Goal: Download file/media

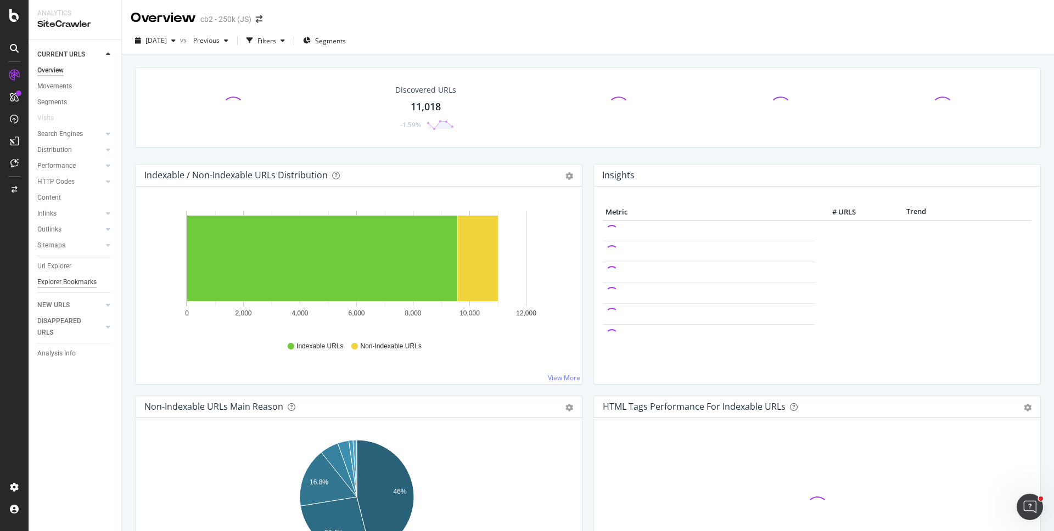
click at [64, 283] on div "Explorer Bookmarks" at bounding box center [66, 283] width 59 height 12
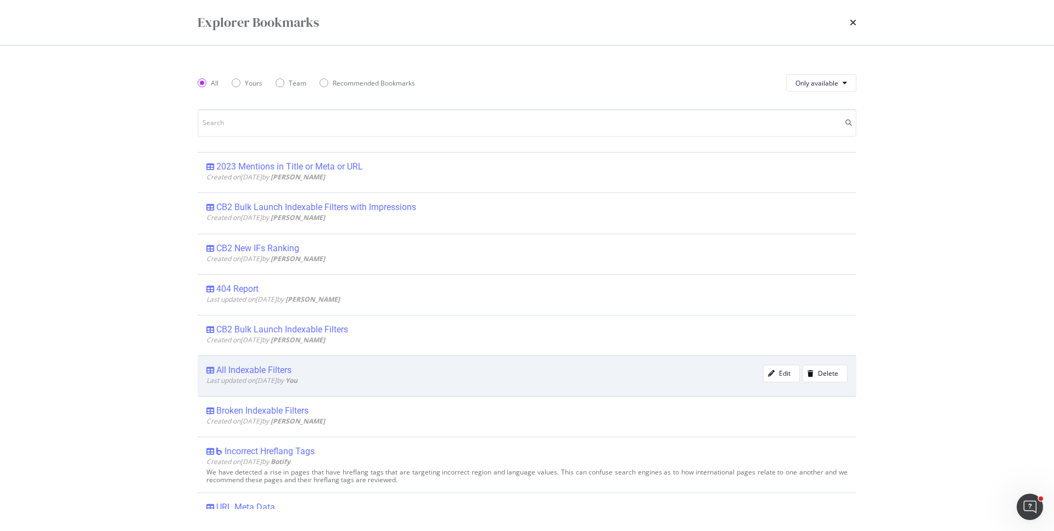
click at [262, 379] on span "Last updated on [DATE] by You" at bounding box center [251, 380] width 91 height 9
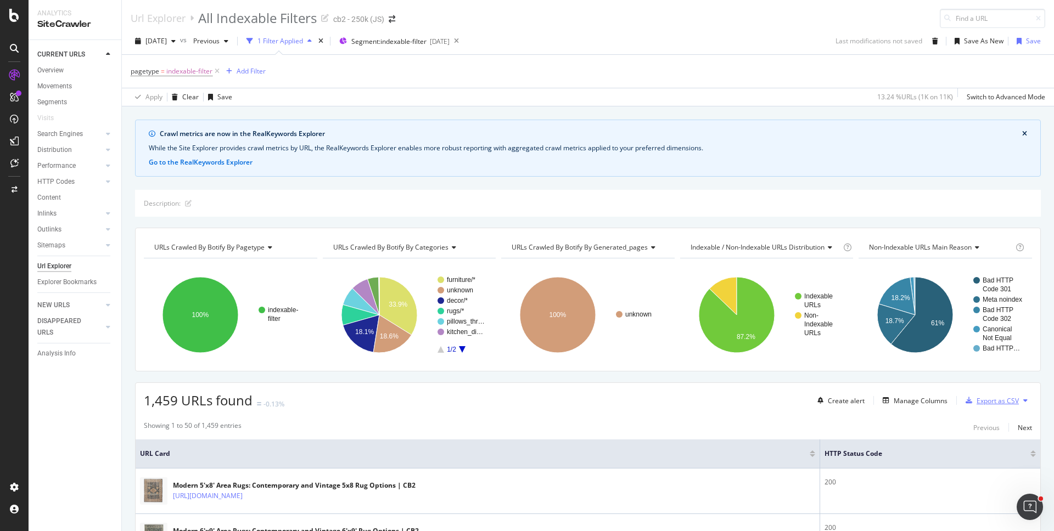
click at [988, 397] on div "Export as CSV" at bounding box center [997, 400] width 42 height 9
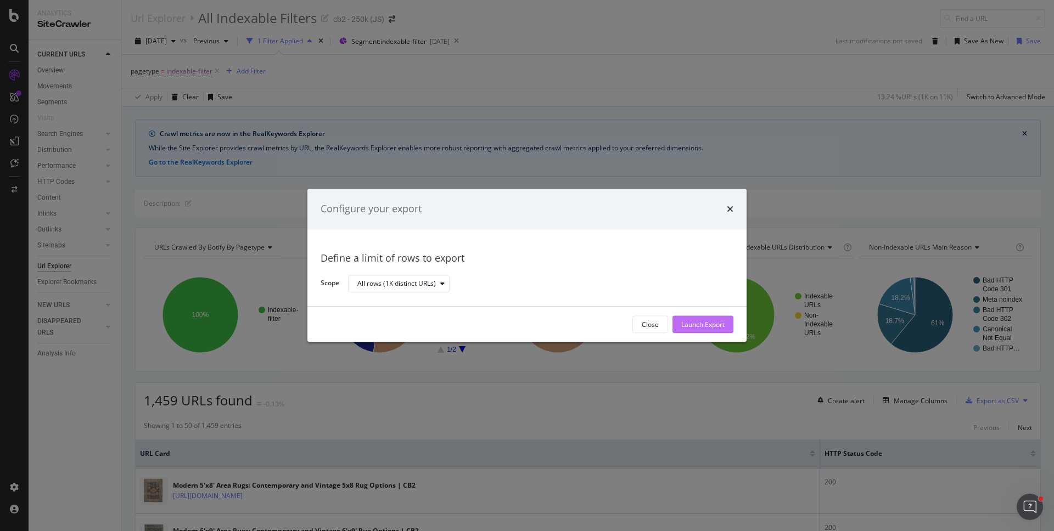
click at [685, 330] on div "Launch Export" at bounding box center [702, 325] width 43 height 16
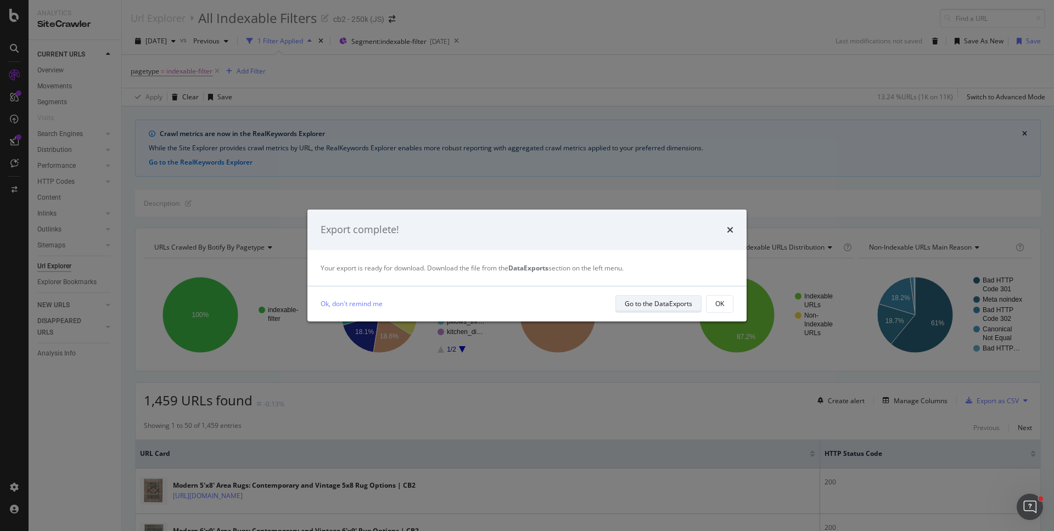
click at [657, 308] on div "Go to the DataExports" at bounding box center [659, 303] width 68 height 9
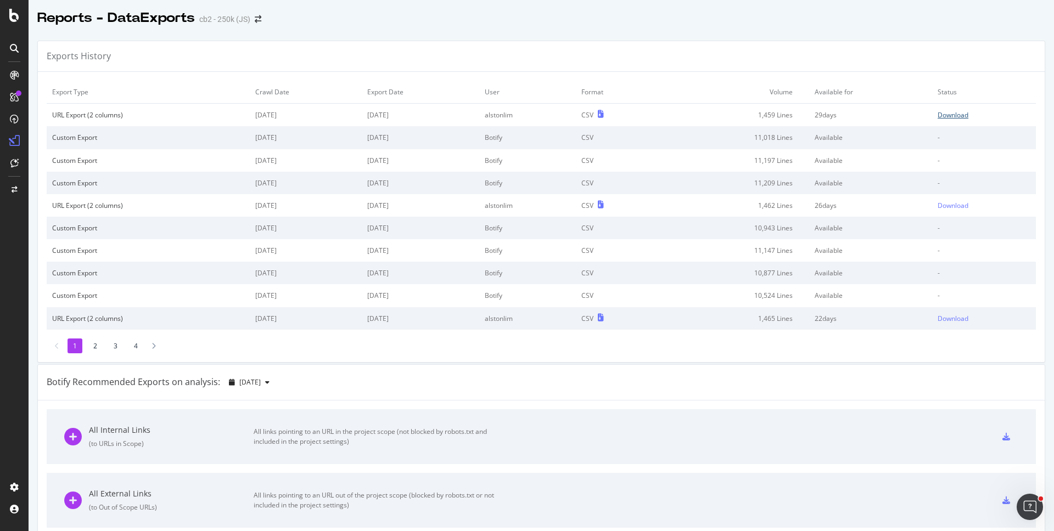
click at [941, 113] on div "Download" at bounding box center [952, 114] width 31 height 9
